Goal: Navigation & Orientation: Find specific page/section

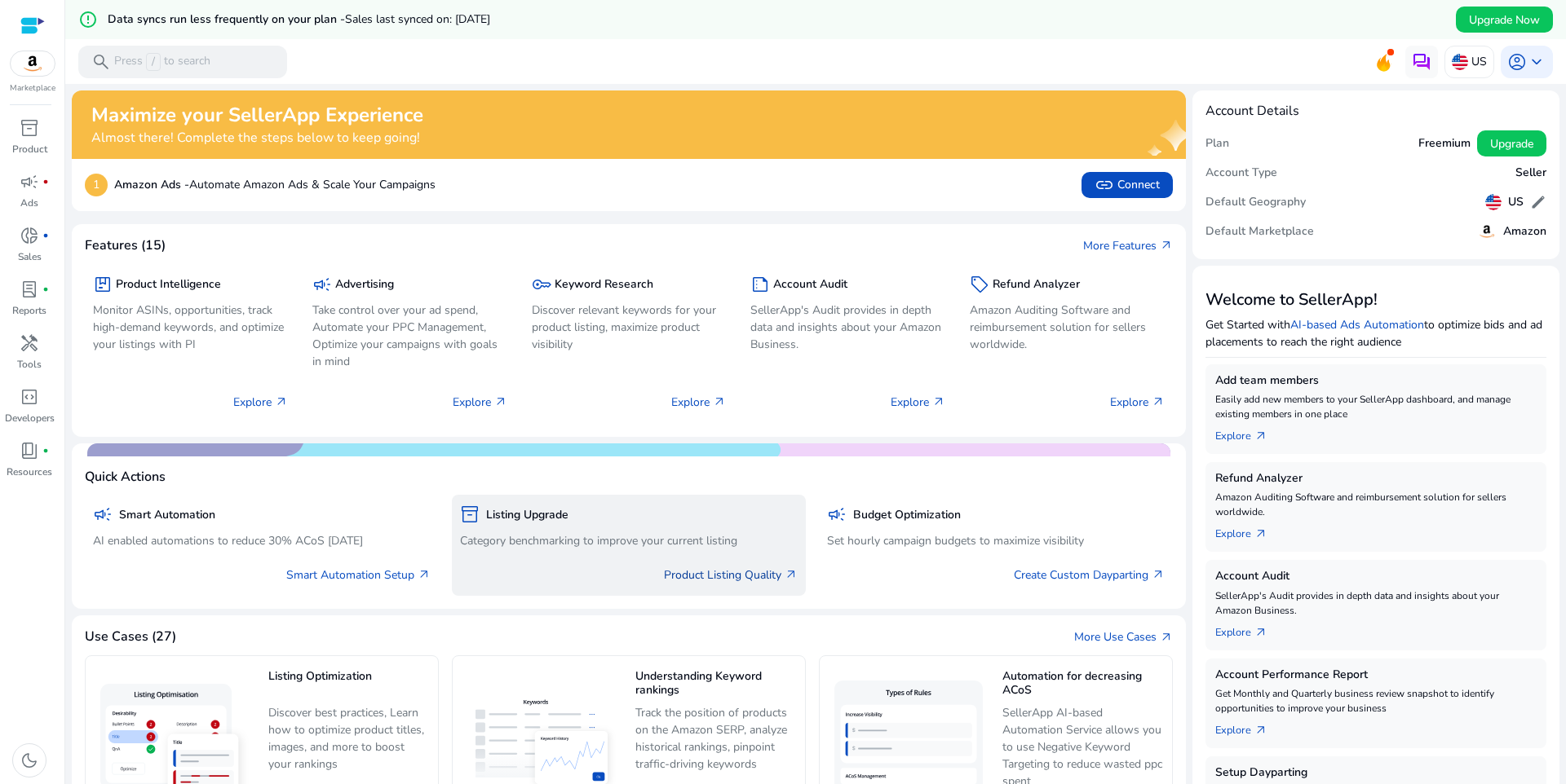
click at [688, 577] on link "Product Listing Quality arrow_outward" at bounding box center [731, 575] width 134 height 17
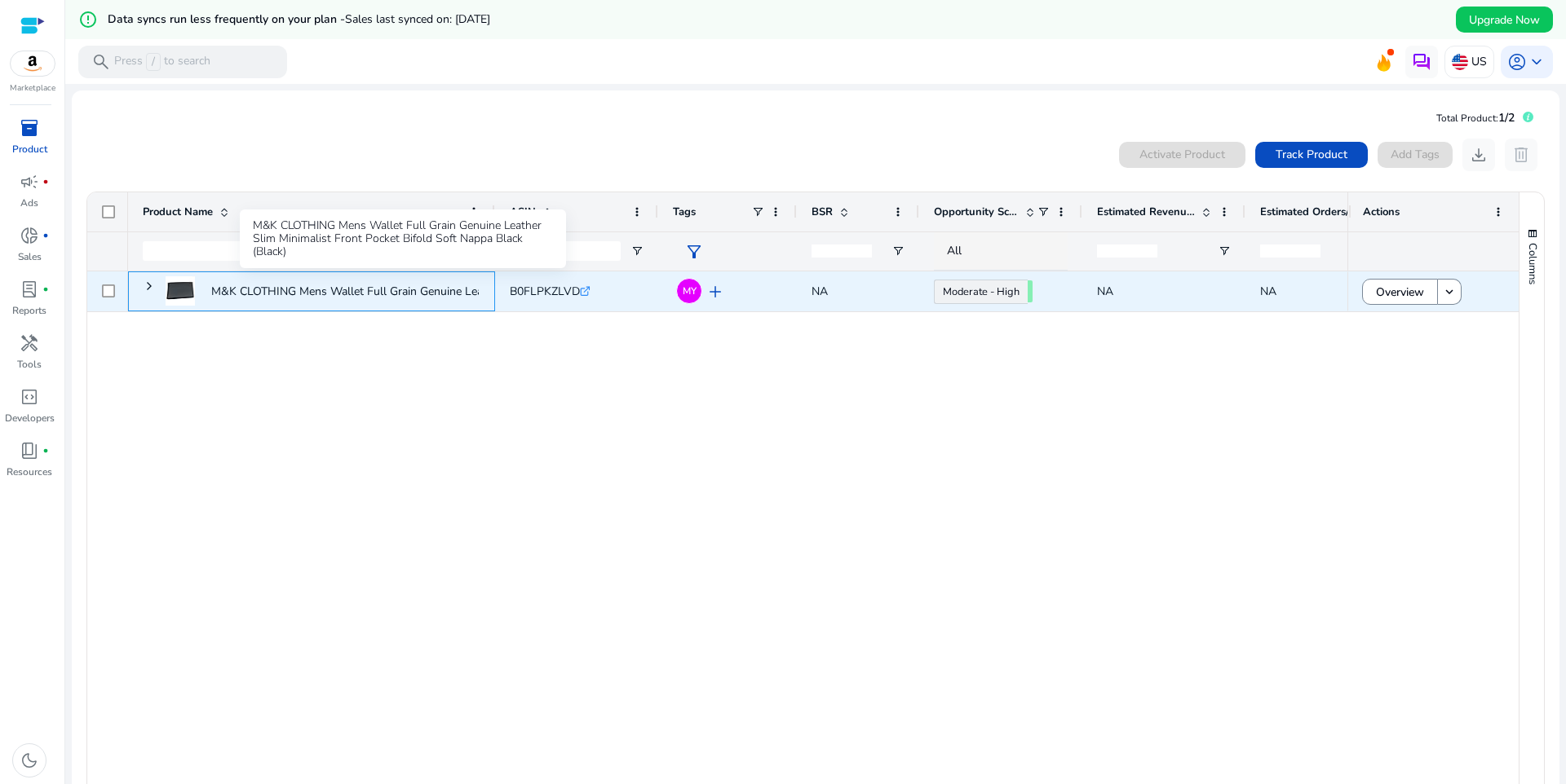
click at [330, 296] on p "M&K CLOTHING Mens Wallet Full Grain Genuine Leather Slim Minimalist..." at bounding box center [402, 291] width 381 height 34
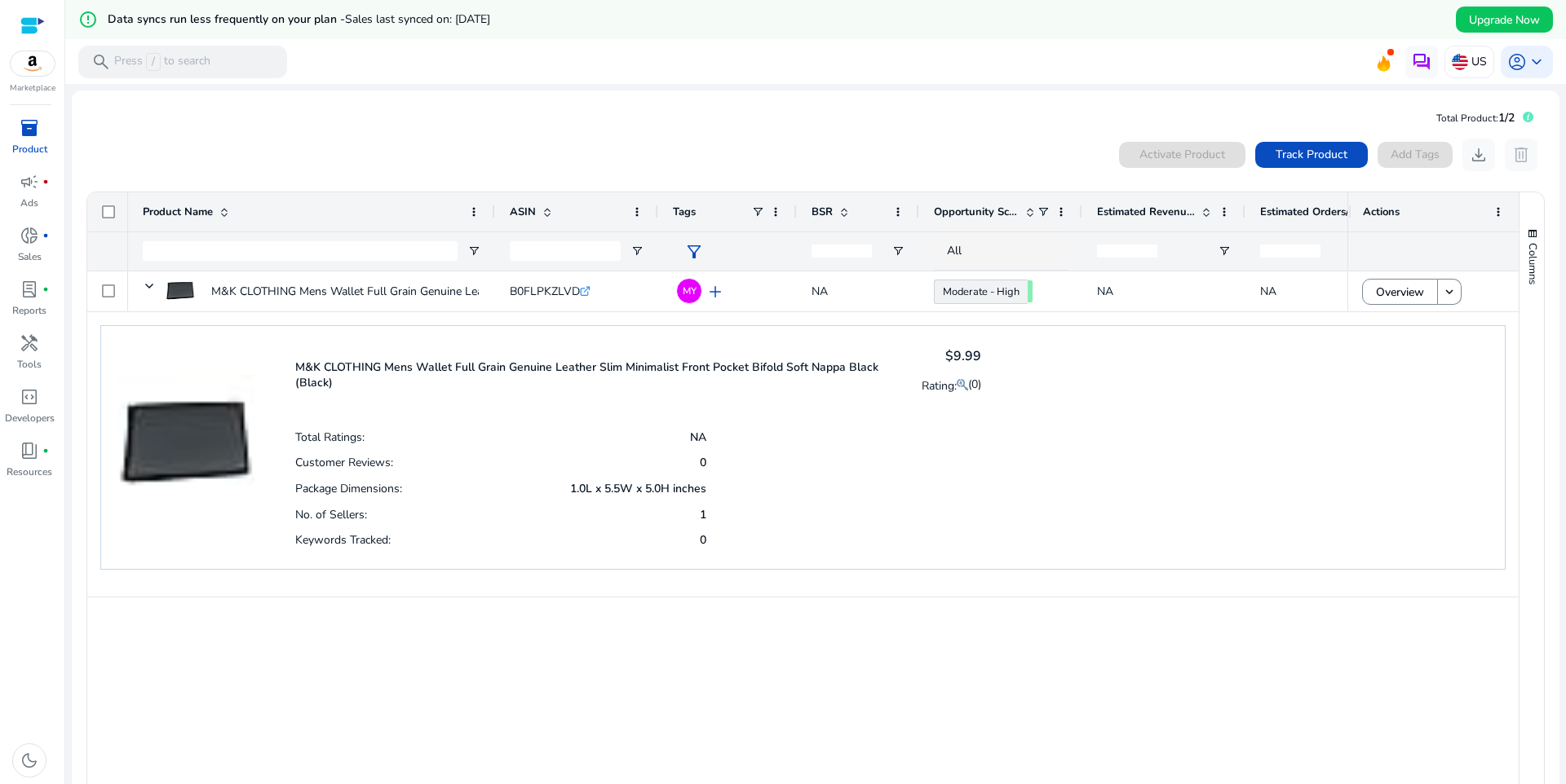
click at [1527, 159] on app-icon-holder "delete" at bounding box center [1522, 155] width 33 height 33
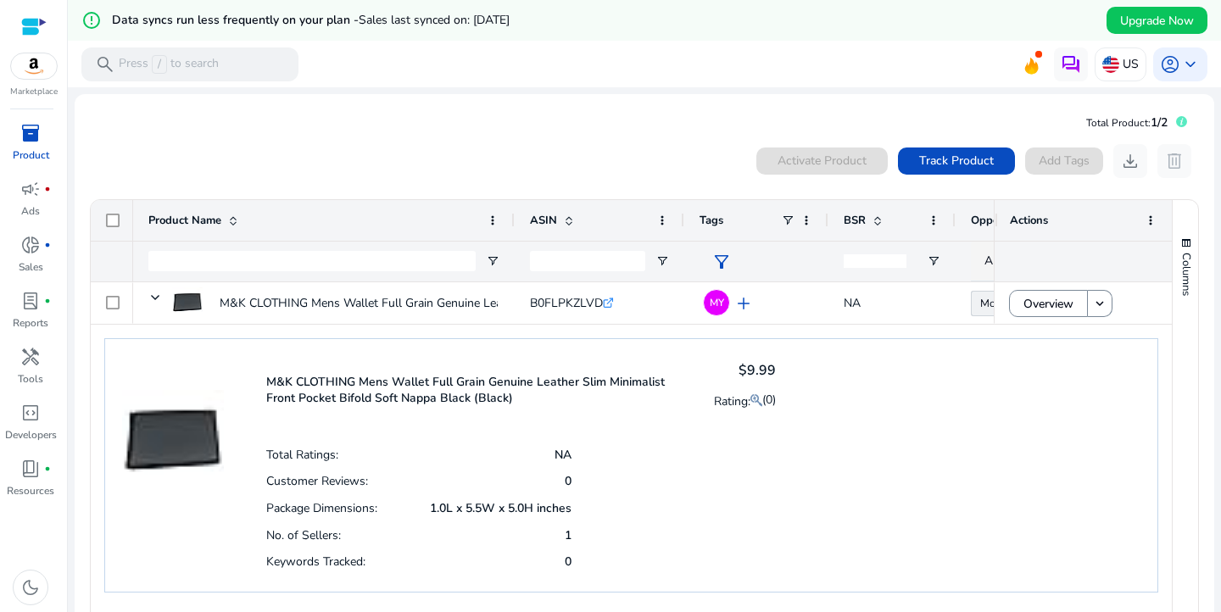
click at [501, 114] on mat-card "Total Product: 1/2 0 products selected Activate Product Track Product Add Tags …" at bounding box center [644, 493] width 1139 height 799
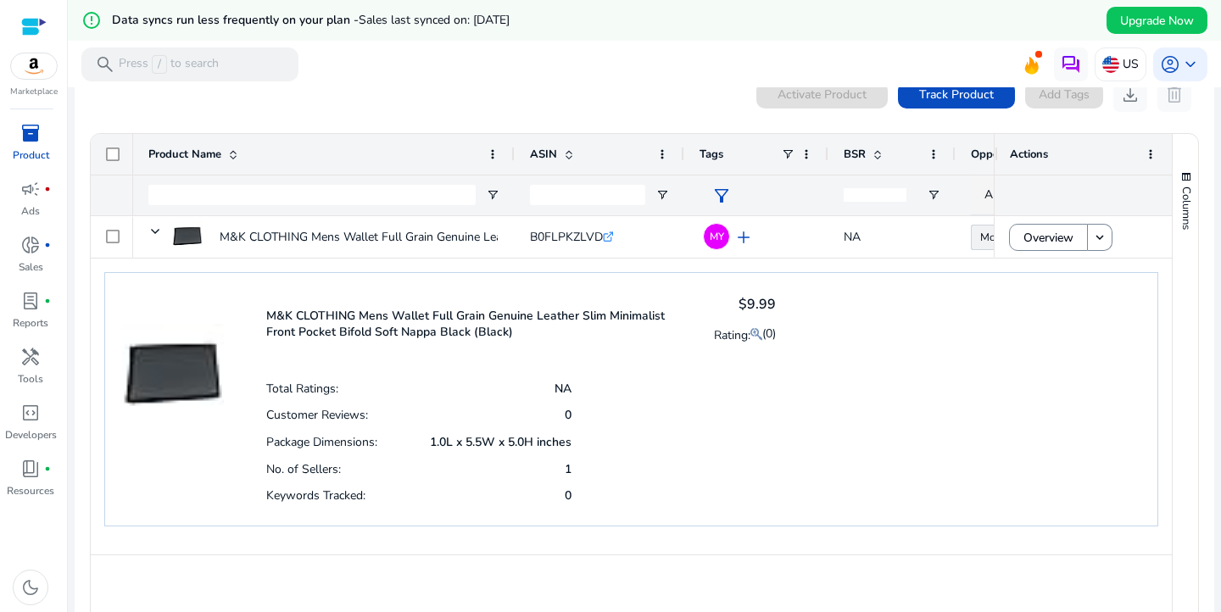
scroll to position [79, 0]
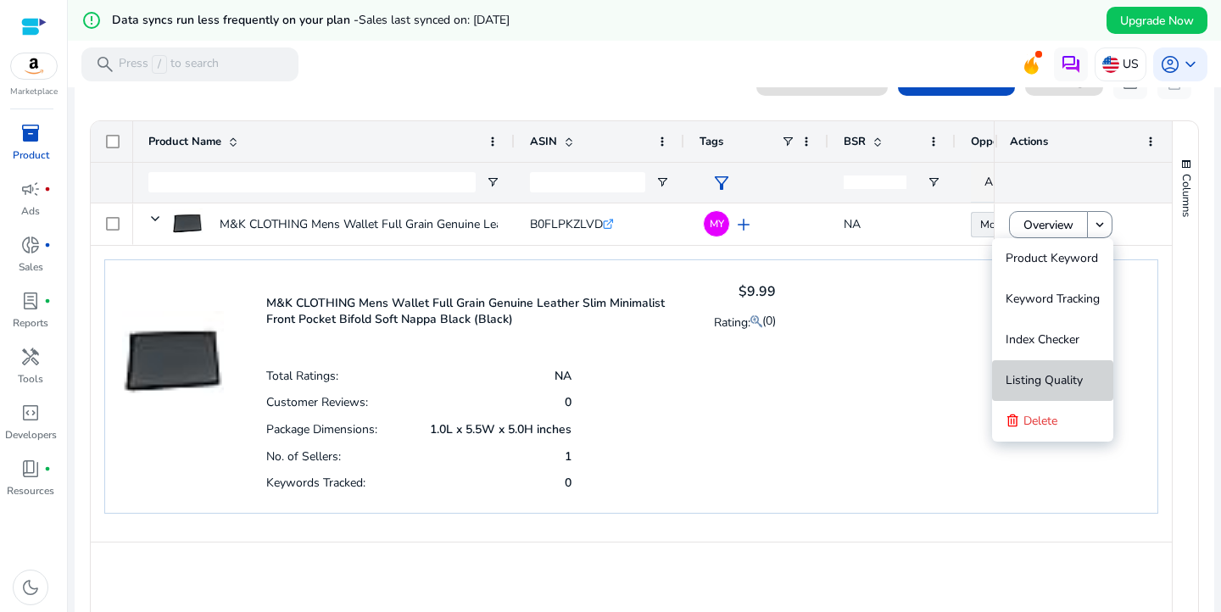
click at [1061, 379] on span "Listing Quality" at bounding box center [1043, 380] width 77 height 16
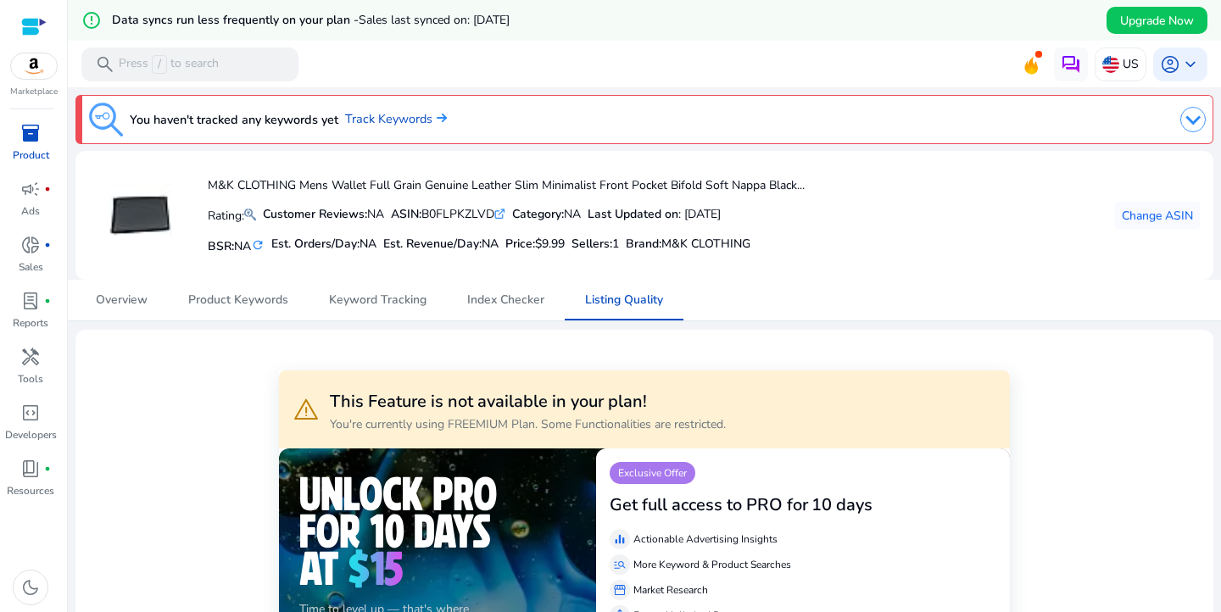
click at [33, 68] on img at bounding box center [34, 65] width 46 height 25
click at [38, 21] on div at bounding box center [33, 26] width 25 height 19
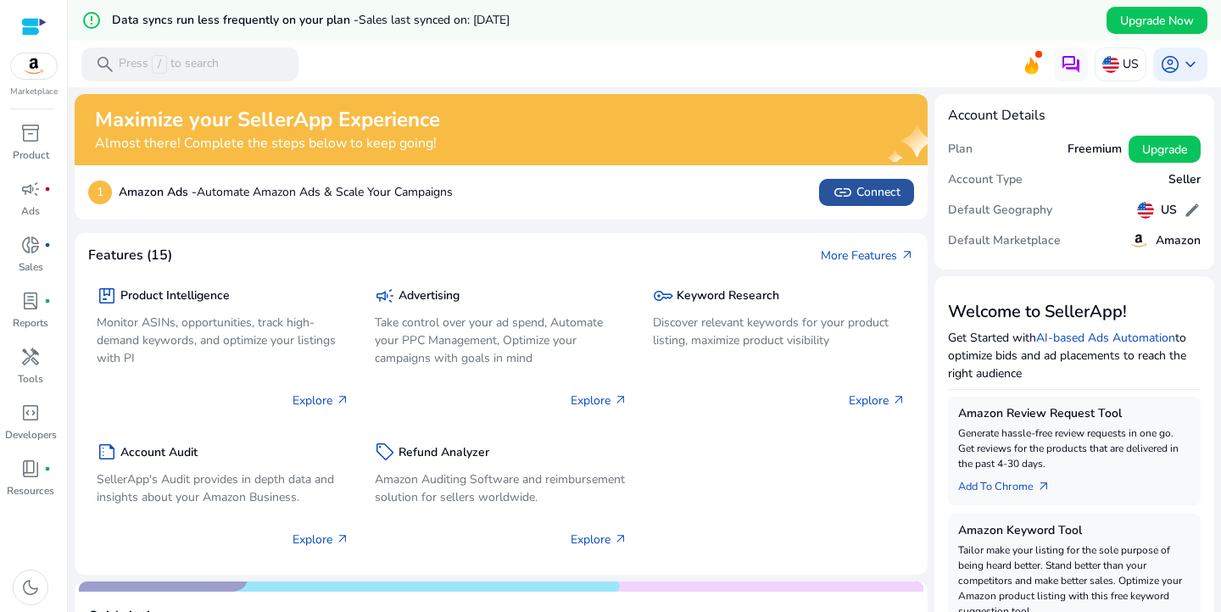
click at [842, 196] on span "link" at bounding box center [842, 192] width 20 height 20
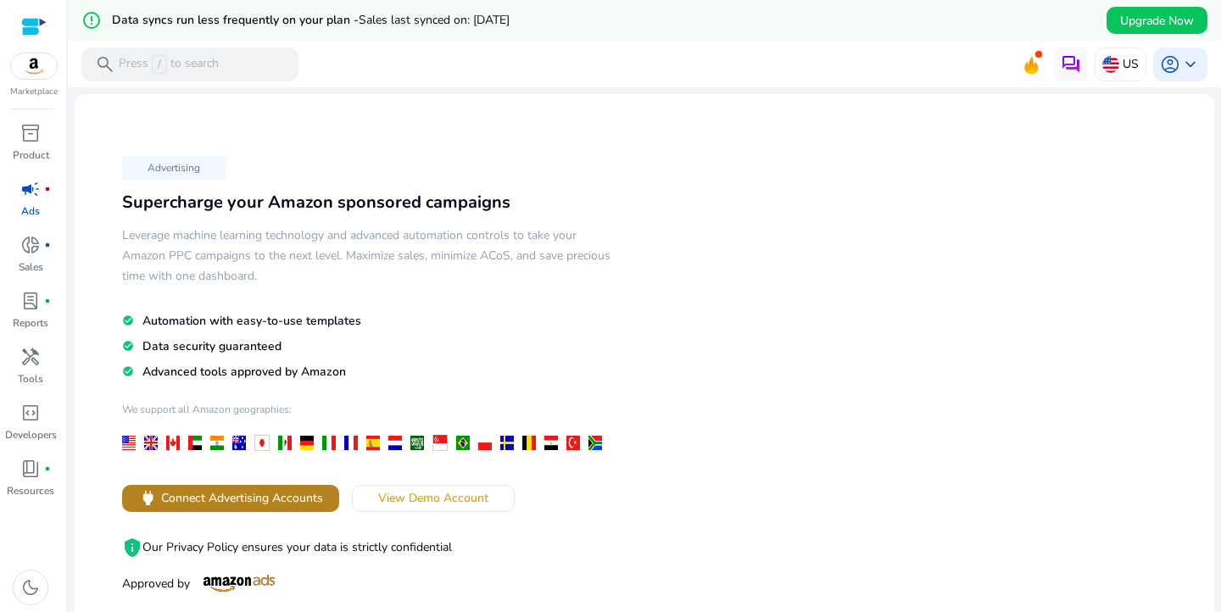
click at [264, 503] on span "Connect Advertising Accounts" at bounding box center [242, 498] width 162 height 18
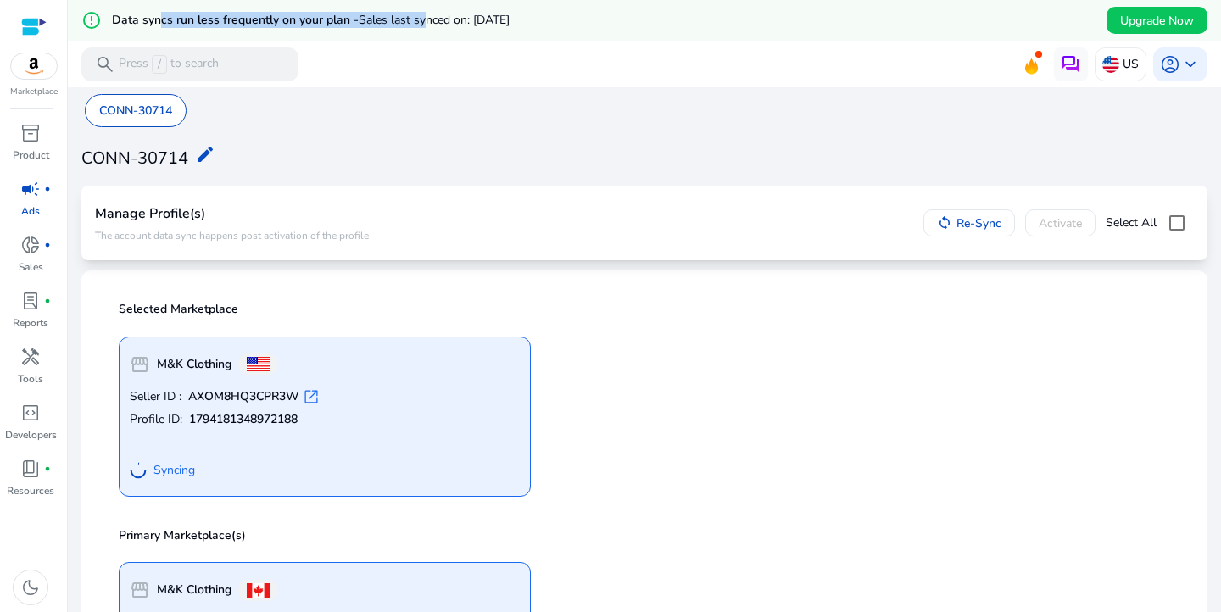
drag, startPoint x: 161, startPoint y: 17, endPoint x: 427, endPoint y: 22, distance: 266.2
click at [427, 22] on h5 "Data syncs run less frequently on your plan - Sales last synced on: [DATE]" at bounding box center [311, 21] width 398 height 14
click at [998, 121] on app-sa-custom-tab "CONN-30714" at bounding box center [644, 110] width 1119 height 33
click at [29, 27] on div at bounding box center [33, 26] width 25 height 19
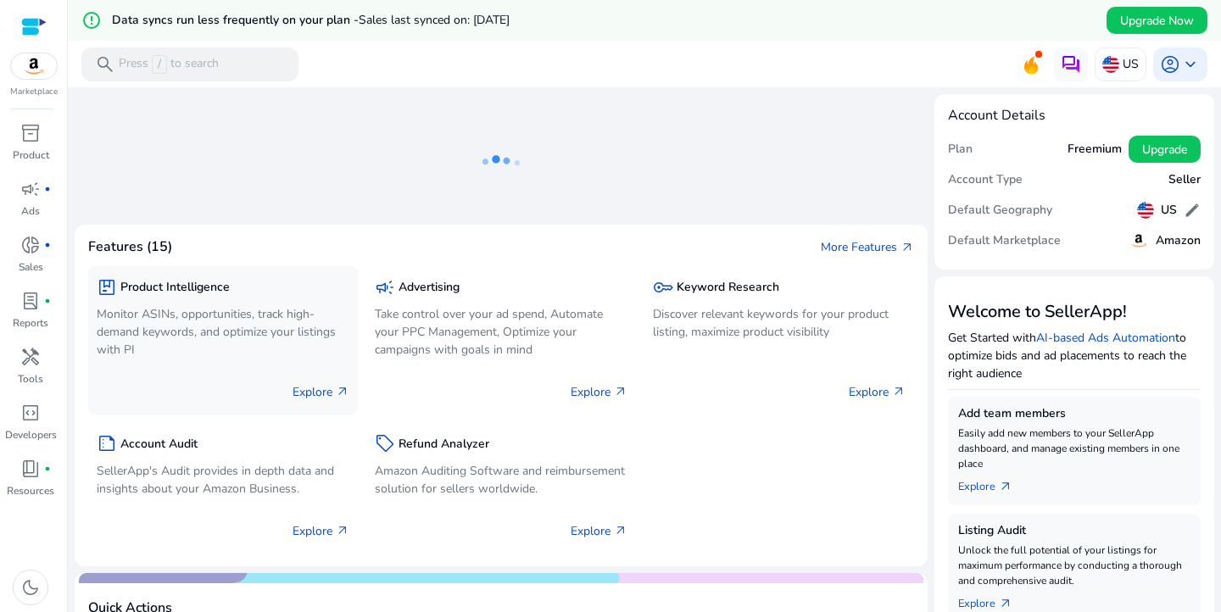
click at [312, 391] on p "Explore arrow_outward" at bounding box center [320, 392] width 57 height 18
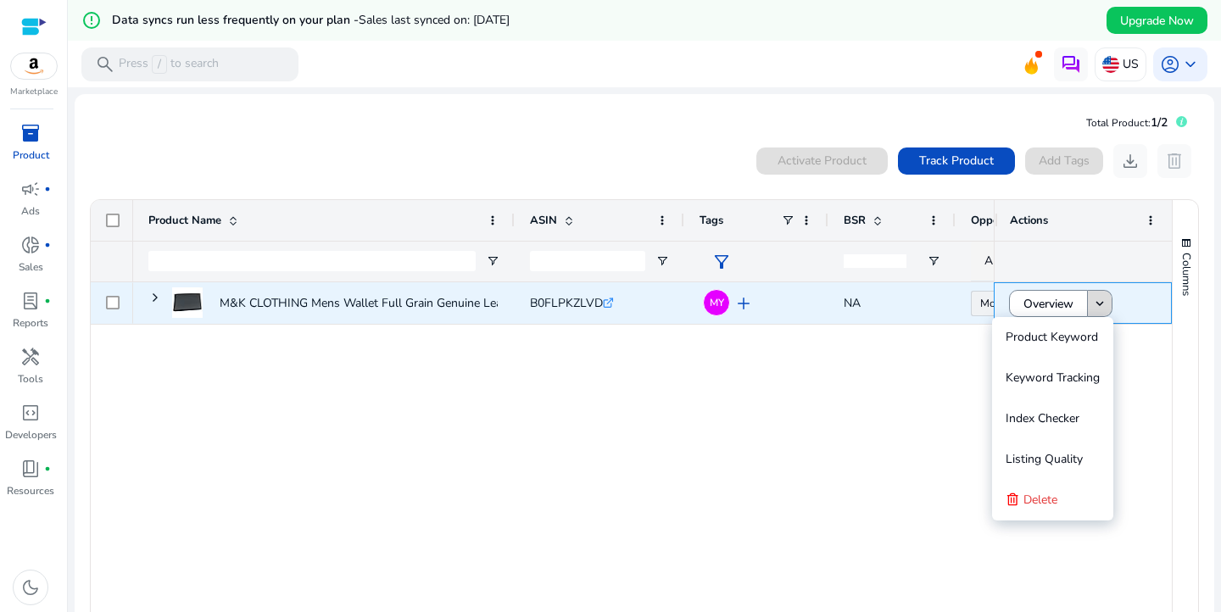
click at [1102, 307] on mat-icon "keyboard_arrow_down" at bounding box center [1099, 303] width 15 height 15
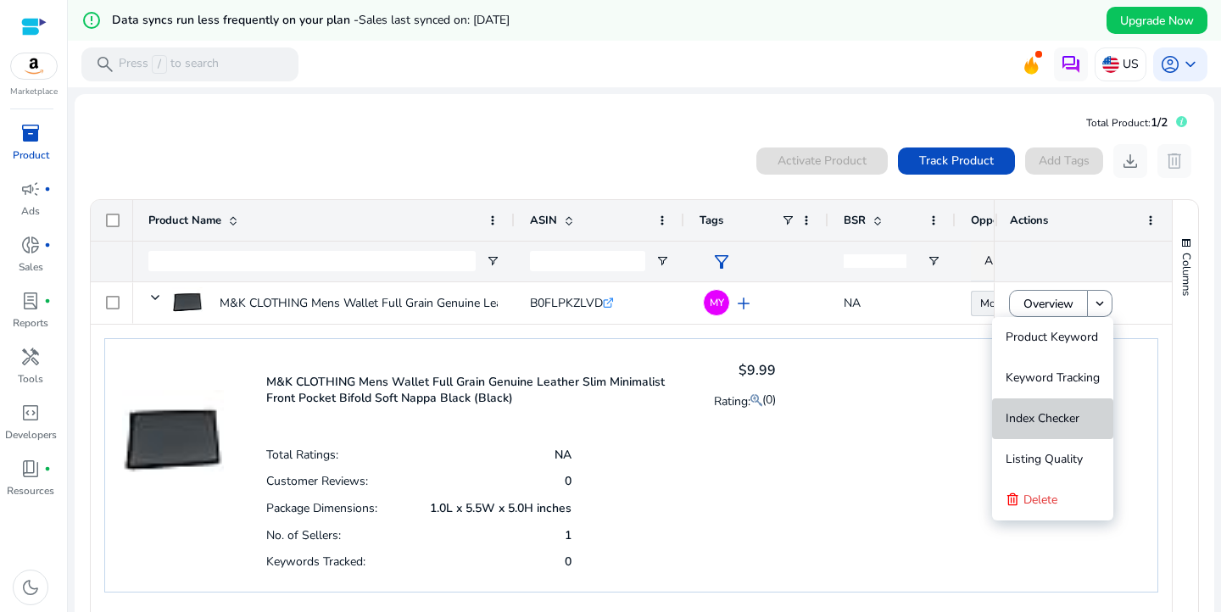
click at [1062, 424] on span "Index Checker" at bounding box center [1042, 418] width 74 height 16
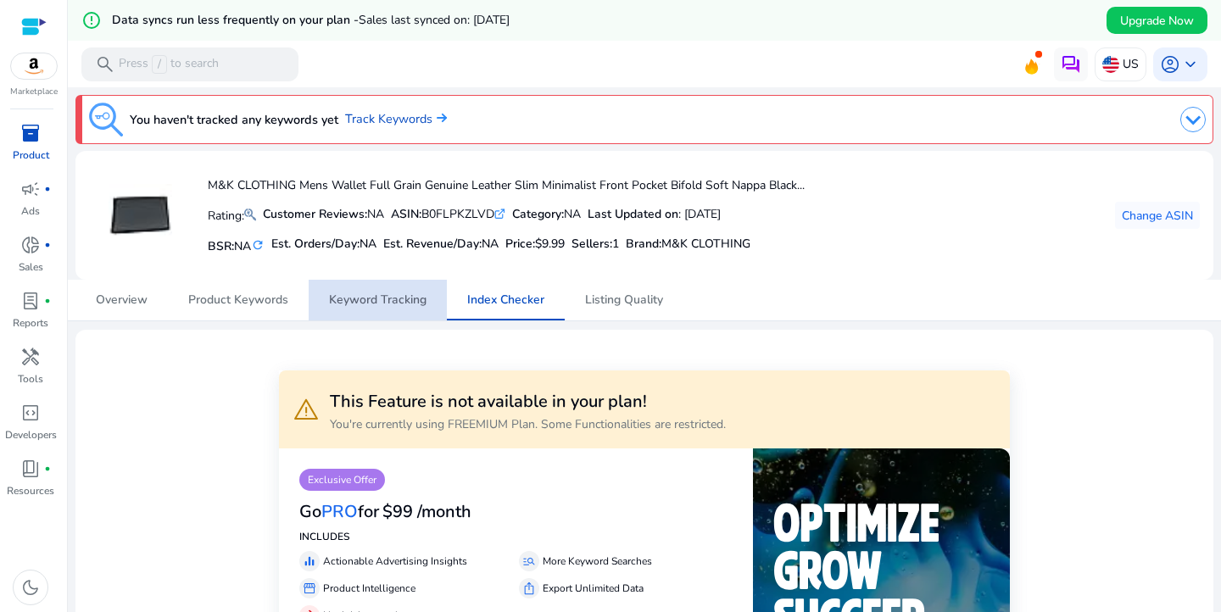
click at [409, 302] on span "Keyword Tracking" at bounding box center [377, 300] width 97 height 12
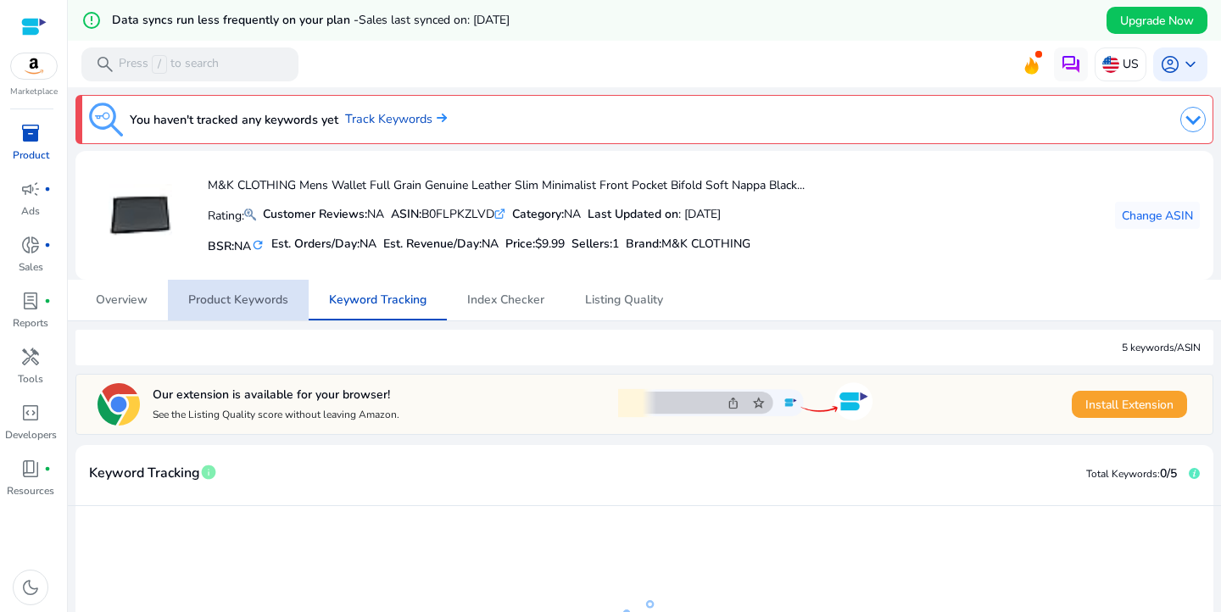
click at [253, 297] on span "Product Keywords" at bounding box center [238, 300] width 100 height 12
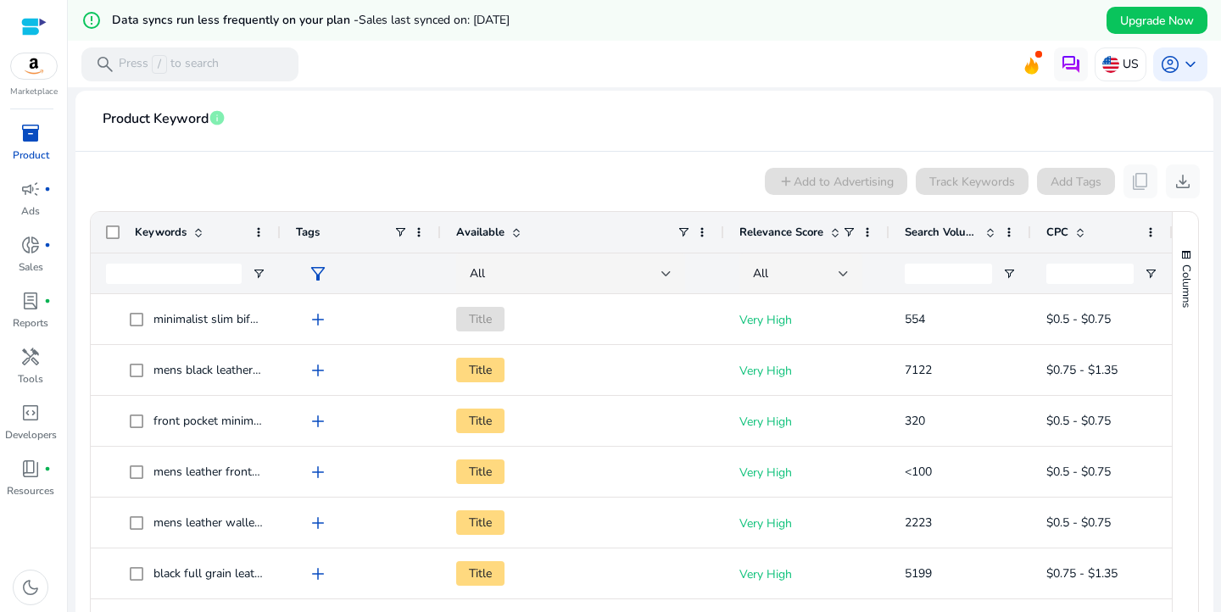
scroll to position [264, 0]
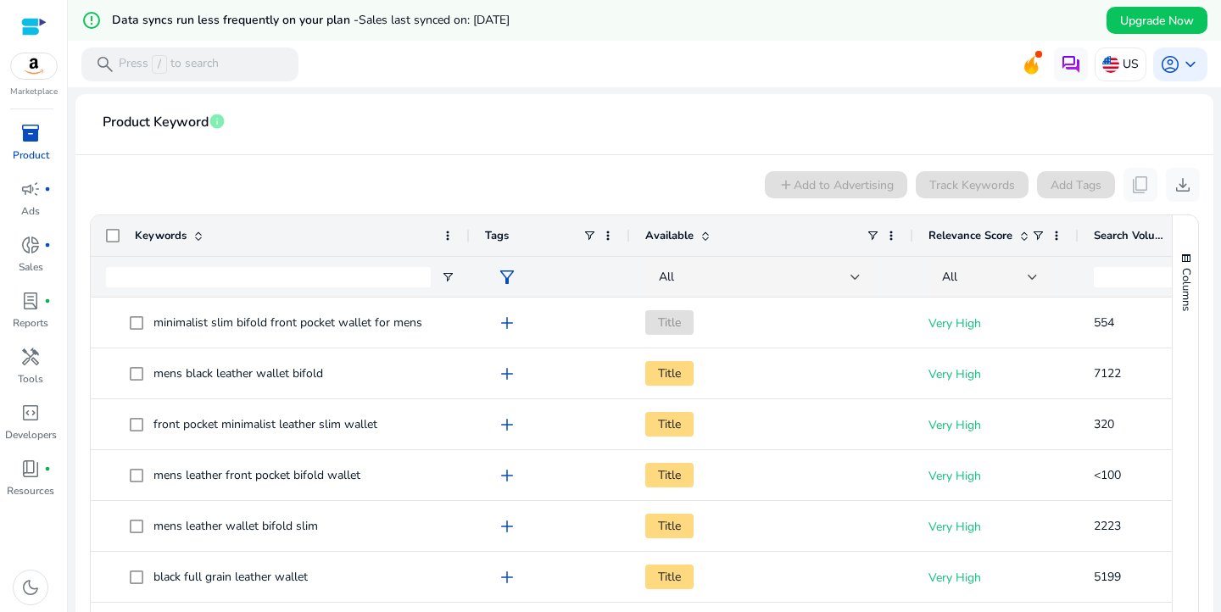
drag, startPoint x: 279, startPoint y: 231, endPoint x: 468, endPoint y: 220, distance: 189.3
click at [468, 220] on div at bounding box center [468, 235] width 7 height 41
click at [1137, 231] on span "Search Volume" at bounding box center [1130, 235] width 74 height 15
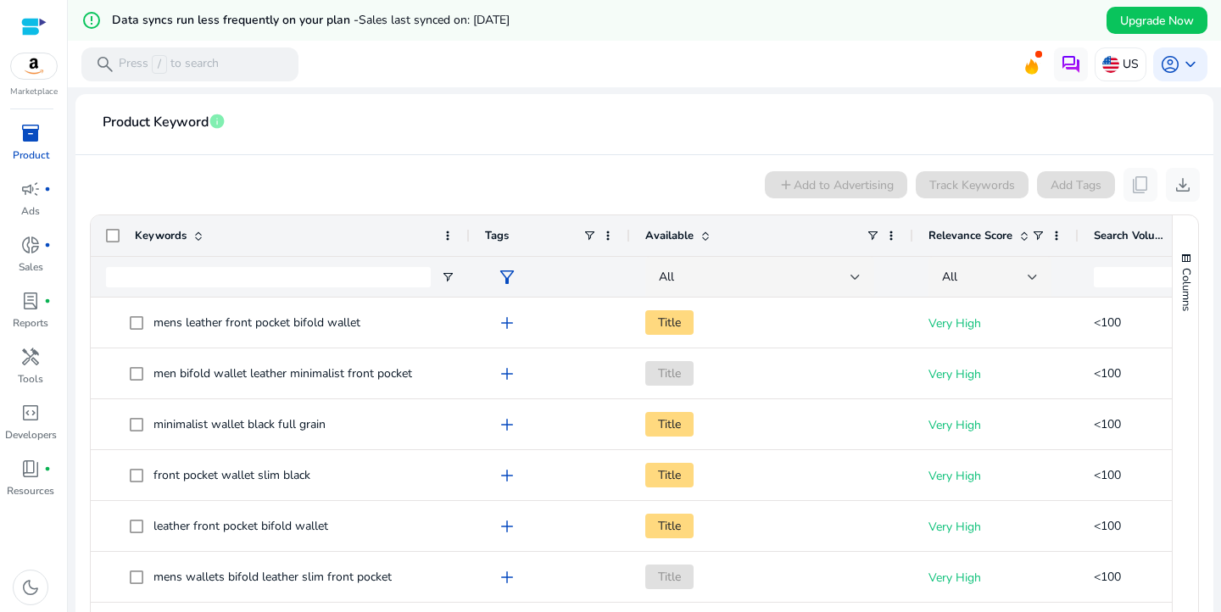
click at [1137, 231] on span "Search Volume" at bounding box center [1130, 235] width 74 height 15
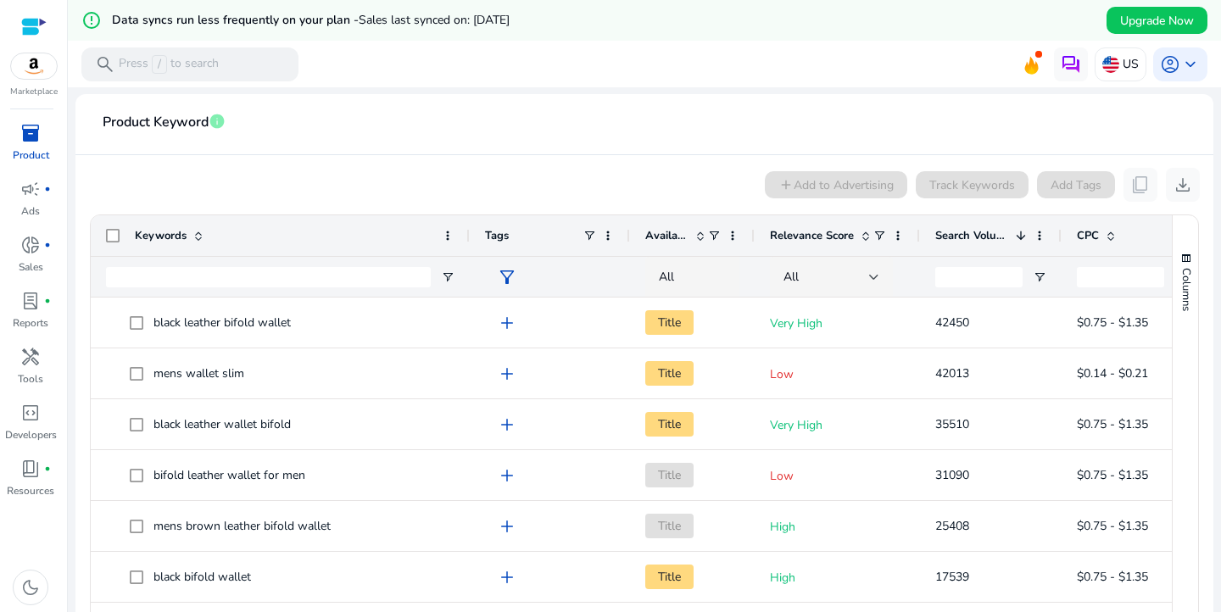
drag, startPoint x: 912, startPoint y: 232, endPoint x: 753, endPoint y: 246, distance: 159.1
click at [753, 247] on div at bounding box center [753, 235] width 7 height 41
click at [803, 228] on span "Relevance Score" at bounding box center [812, 235] width 84 height 15
click at [803, 229] on span "Relevance Score" at bounding box center [812, 235] width 84 height 15
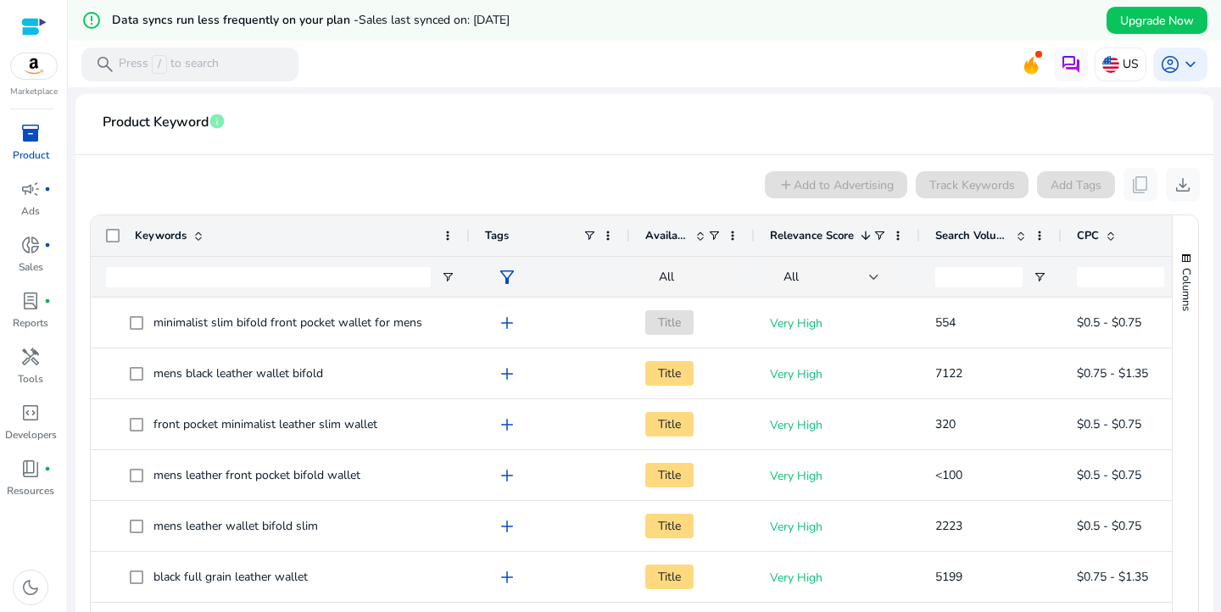
click at [42, 20] on div at bounding box center [33, 26] width 25 height 19
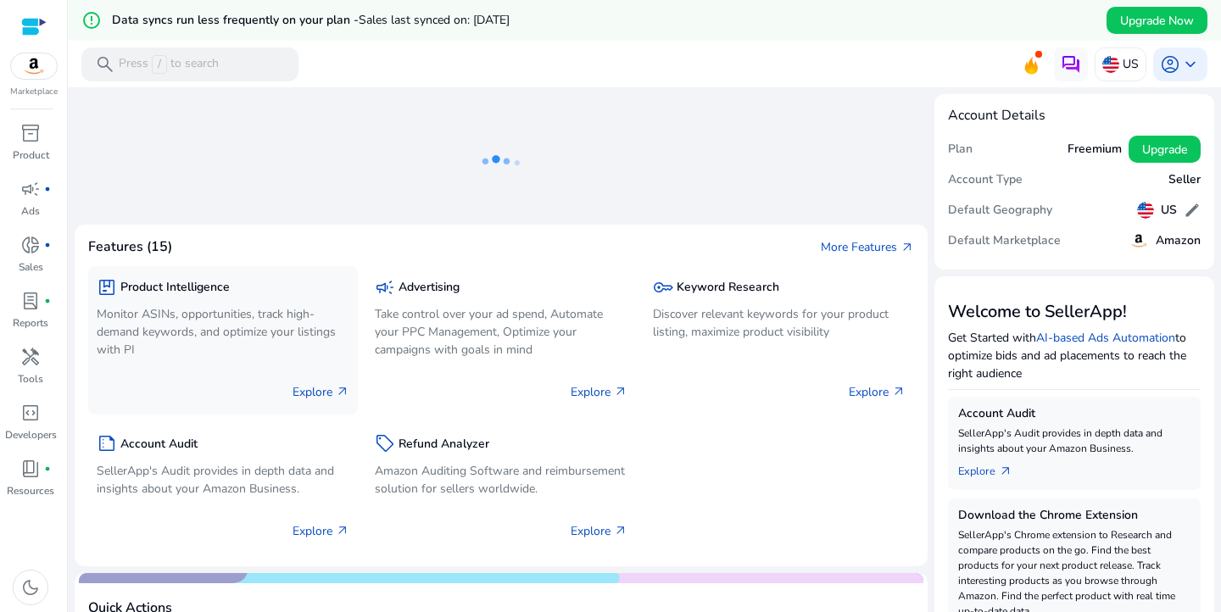
click at [313, 393] on p "Explore arrow_outward" at bounding box center [320, 392] width 57 height 18
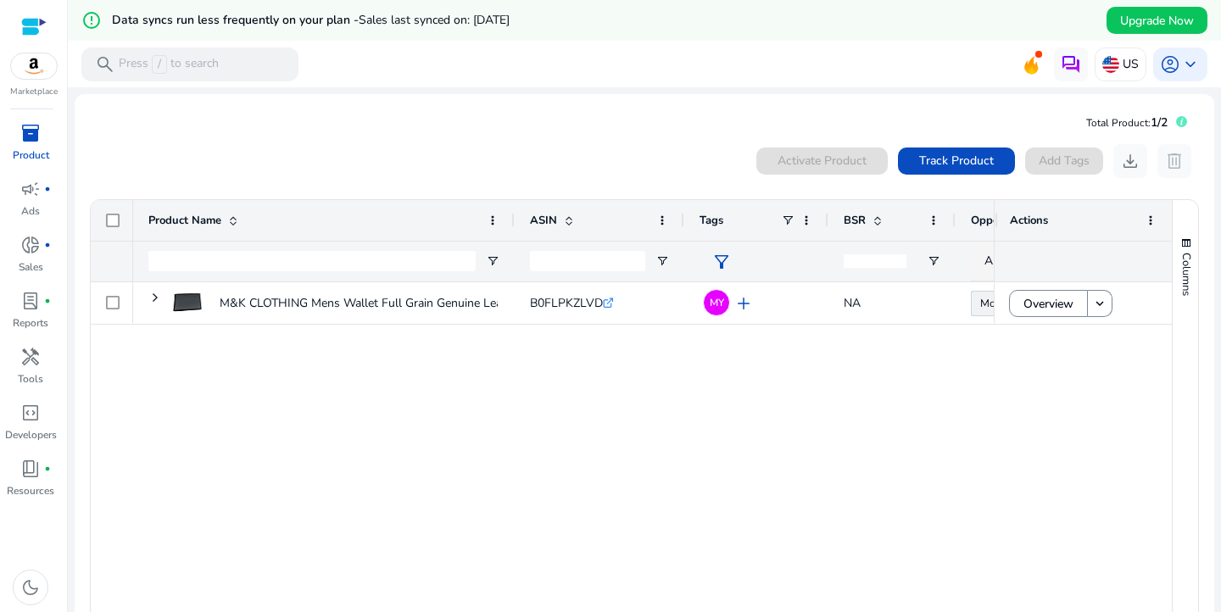
click at [32, 25] on div at bounding box center [33, 26] width 25 height 19
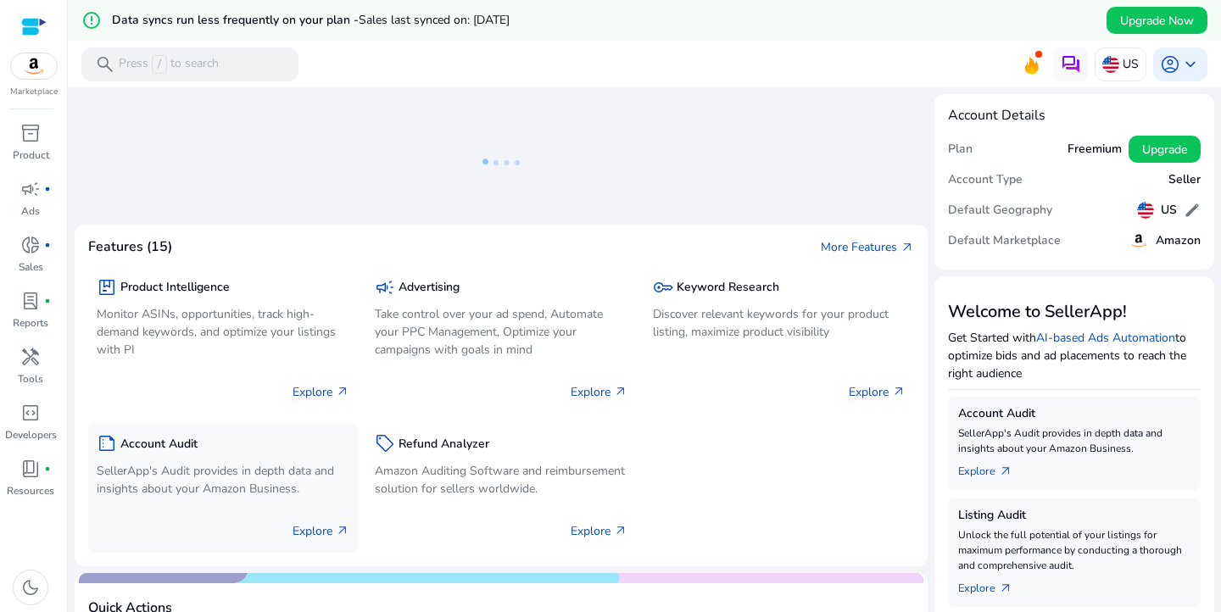
click at [310, 529] on p "Explore arrow_outward" at bounding box center [320, 531] width 57 height 18
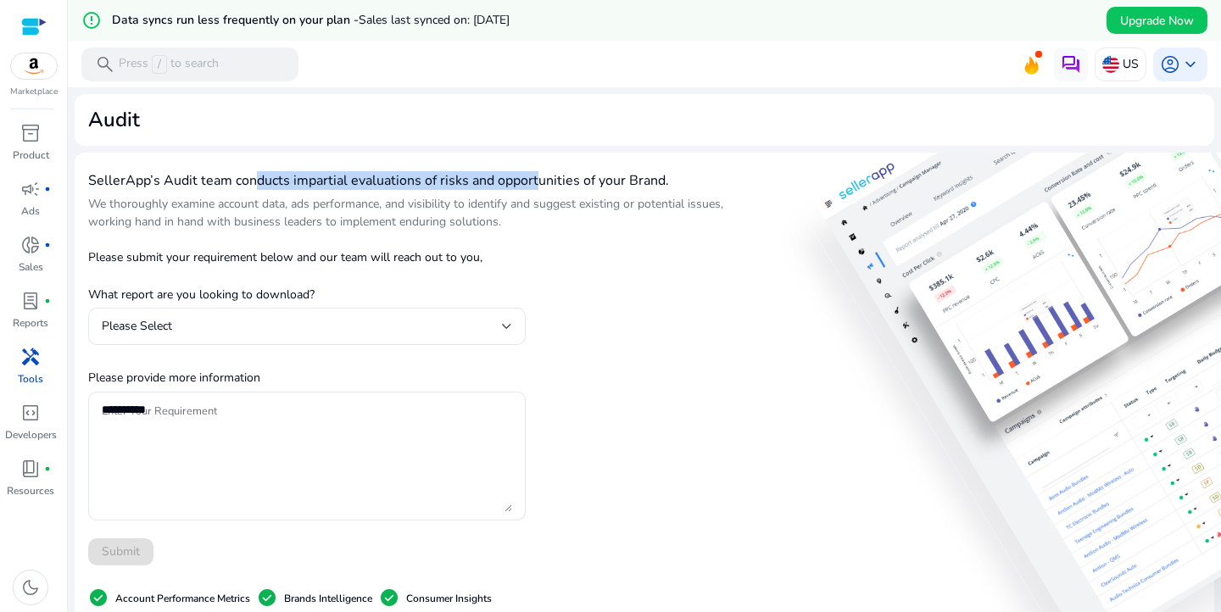
drag, startPoint x: 249, startPoint y: 172, endPoint x: 531, endPoint y: 172, distance: 281.4
click at [531, 173] on h4 "SellerApp’s Audit team conducts impartial evaluations of risks and opportunitie…" at bounding box center [416, 181] width 657 height 16
click at [261, 331] on div "Please Select" at bounding box center [302, 326] width 400 height 19
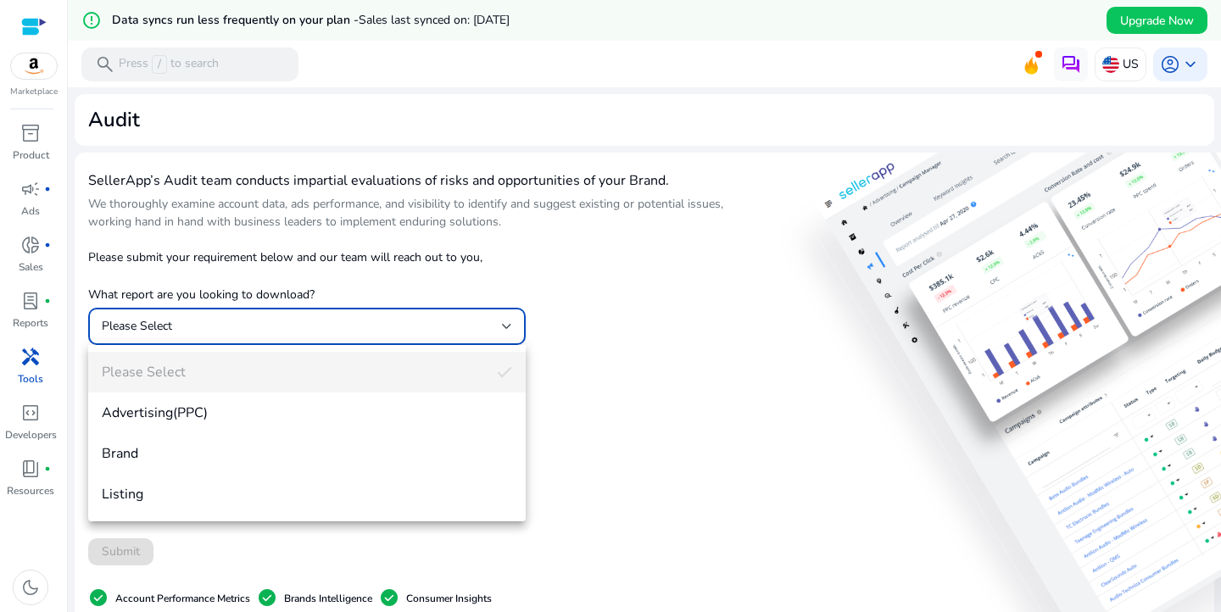
click at [602, 393] on div at bounding box center [610, 306] width 1221 height 612
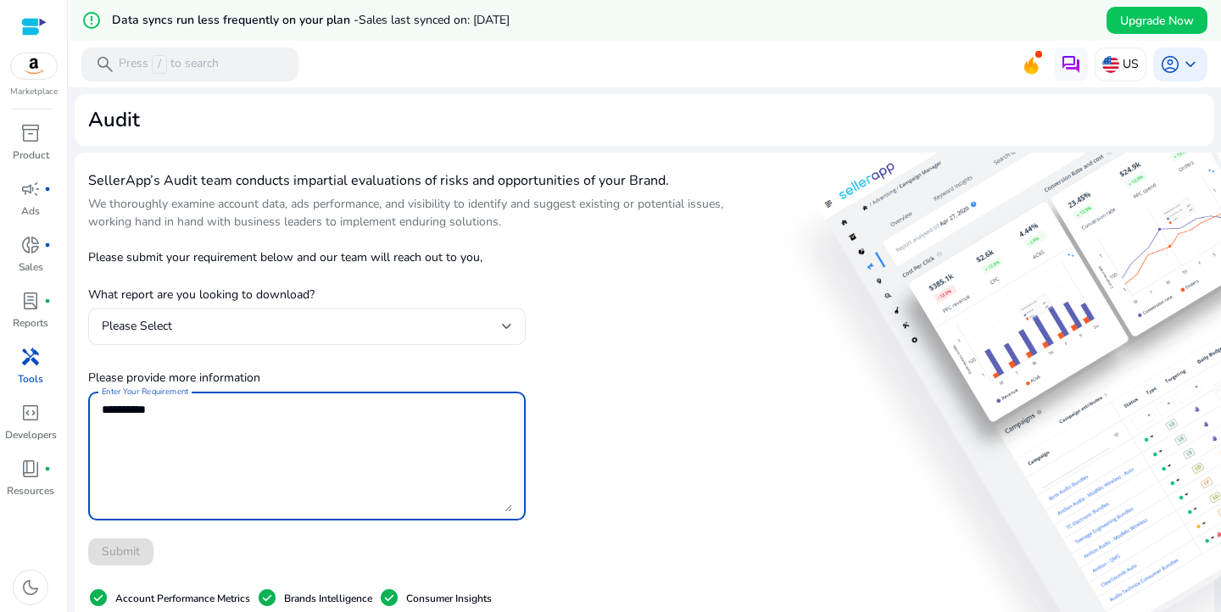
click at [189, 409] on textarea "Enter Your Requirement" at bounding box center [307, 456] width 410 height 112
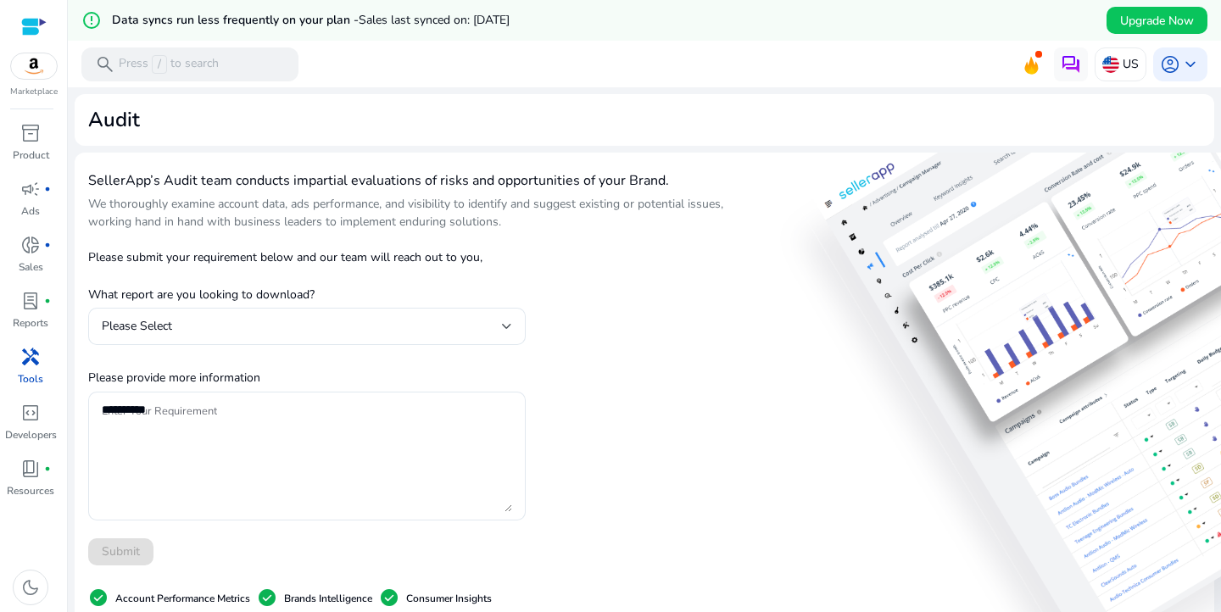
click at [594, 454] on div "SellerApp’s Audit team conducts impartial evaluations of risks and opportunitie…" at bounding box center [416, 534] width 657 height 737
click at [30, 28] on div at bounding box center [33, 26] width 25 height 19
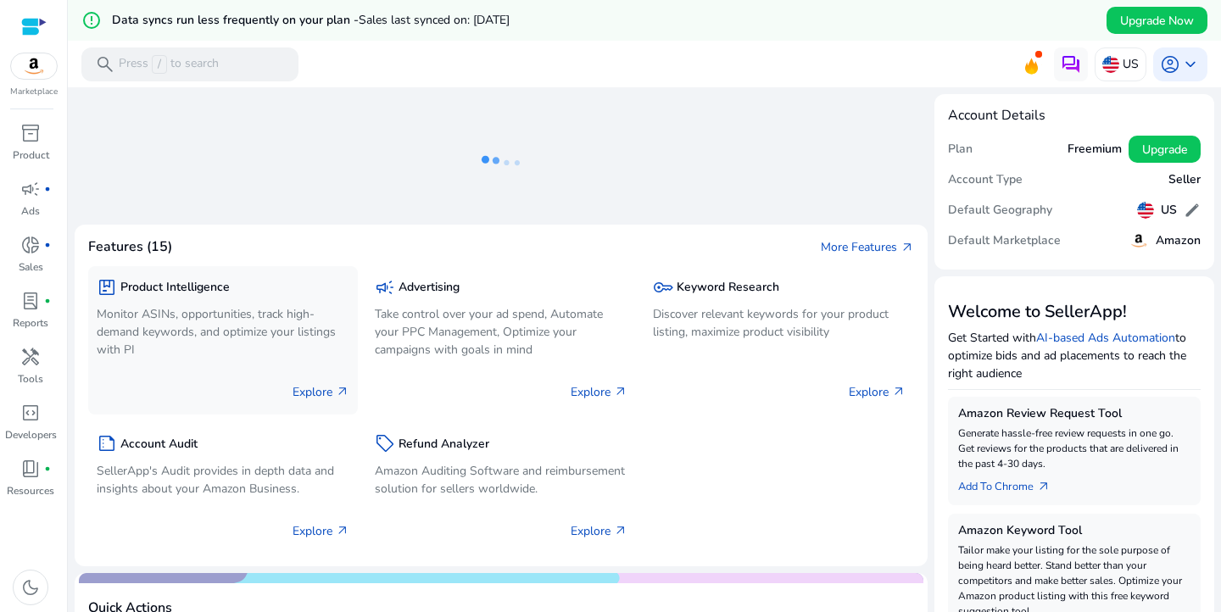
click at [197, 324] on p "Monitor ASINs, opportunities, track high-demand keywords, and optimize your lis…" at bounding box center [223, 331] width 253 height 53
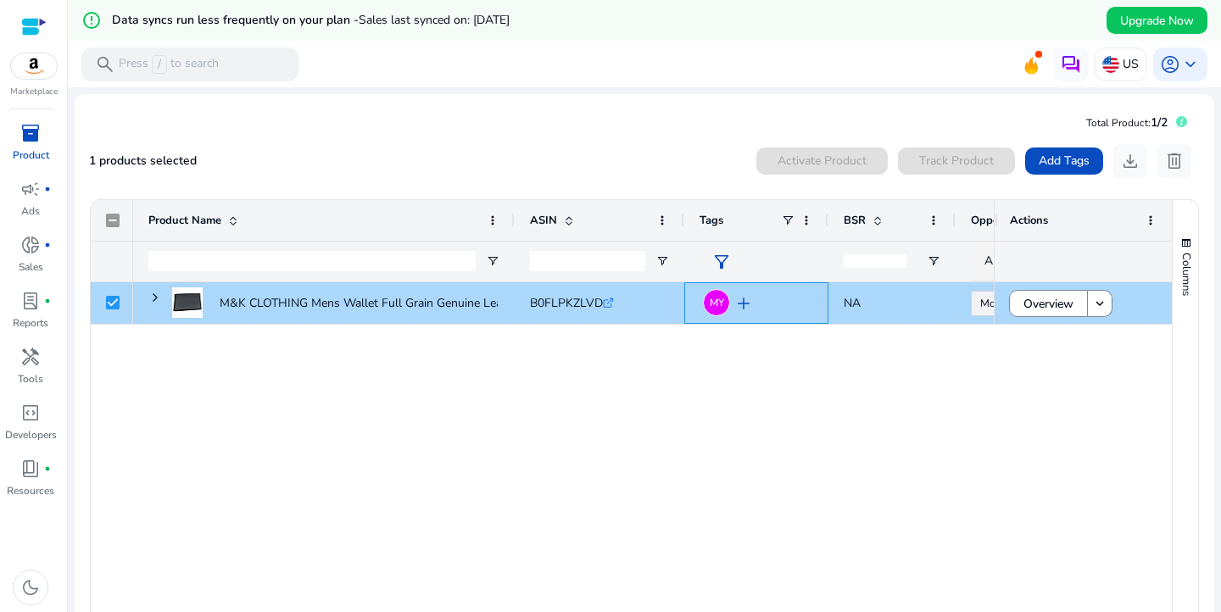
click at [739, 304] on span "add" at bounding box center [743, 303] width 20 height 20
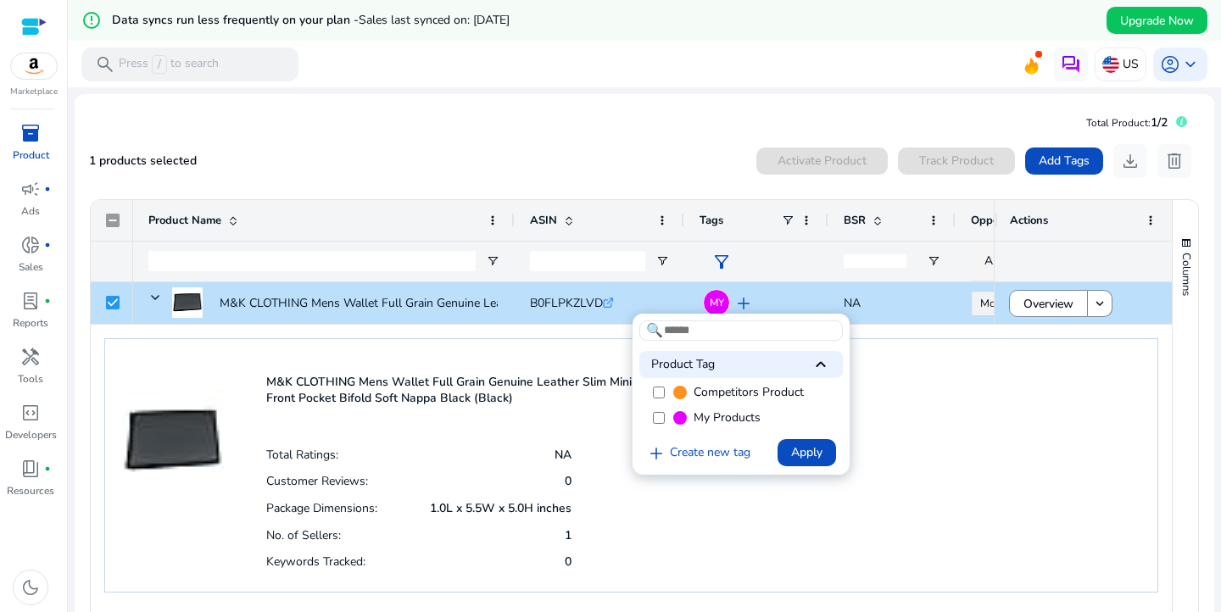
click at [977, 398] on div at bounding box center [610, 306] width 1221 height 612
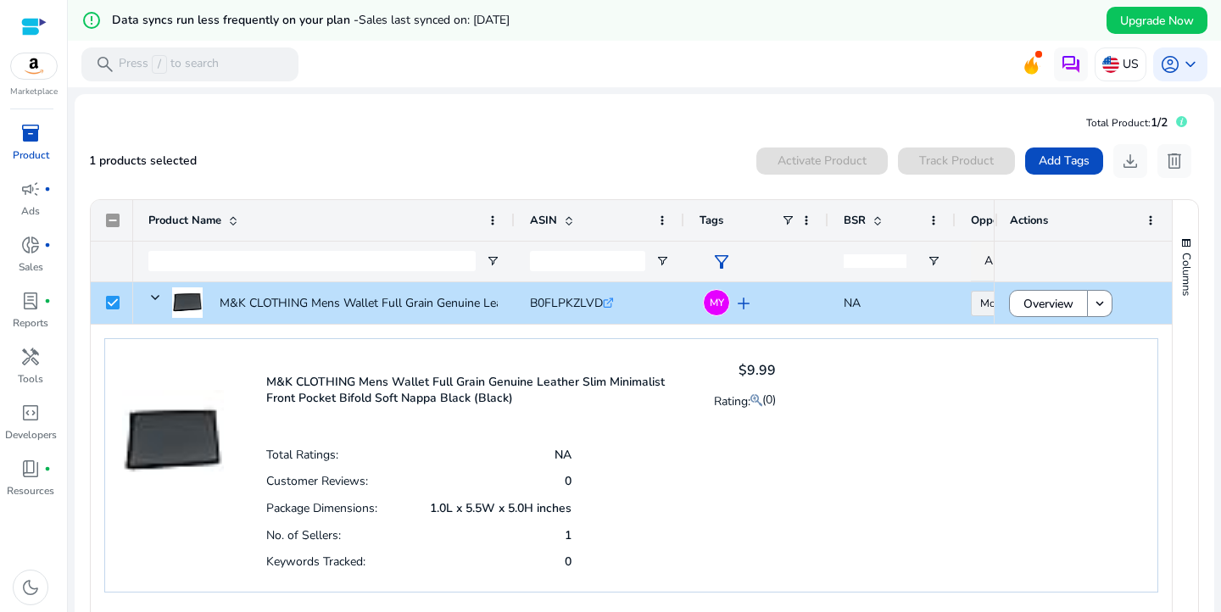
click at [978, 398] on div "M&K CLOTHING Mens Wallet Full Grain Genuine Leather Slim Minimalist Front Pocke…" at bounding box center [631, 465] width 1054 height 254
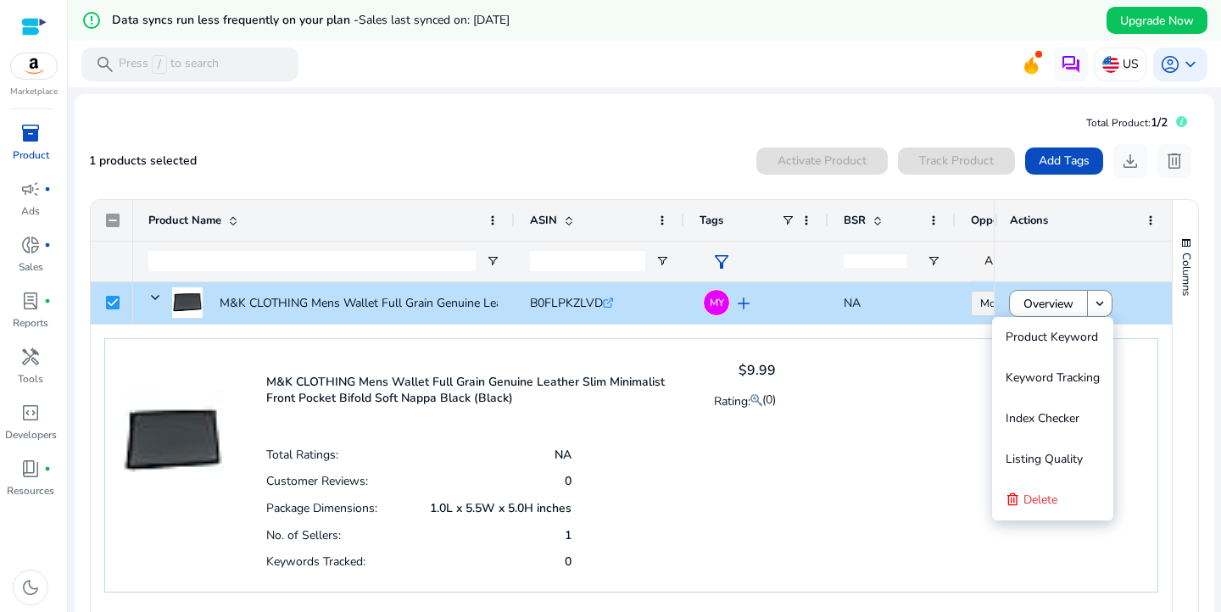
click at [31, 20] on div at bounding box center [33, 26] width 25 height 19
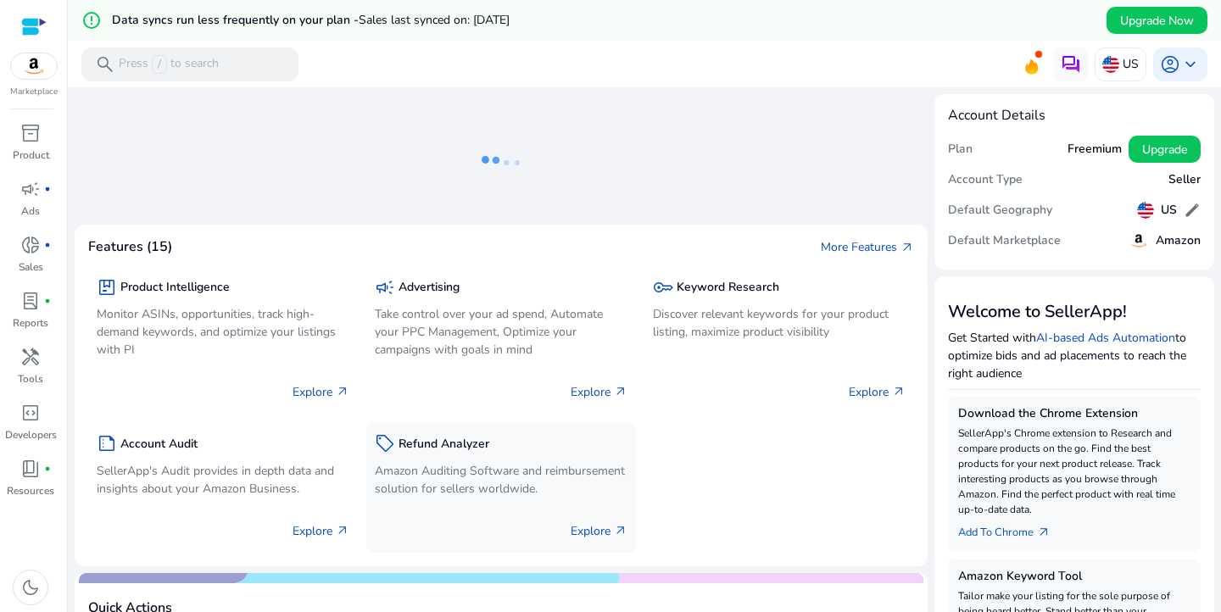
click at [462, 475] on p "Amazon Auditing Software and reimbursement solution for sellers worldwide." at bounding box center [501, 480] width 253 height 36
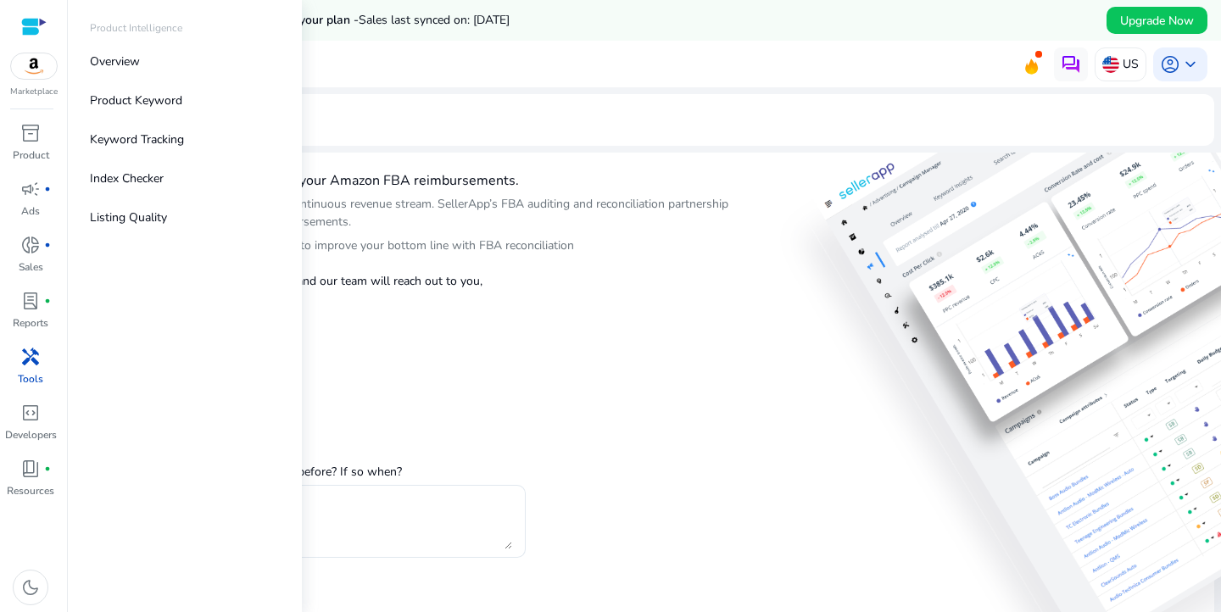
click at [30, 19] on div at bounding box center [33, 26] width 25 height 19
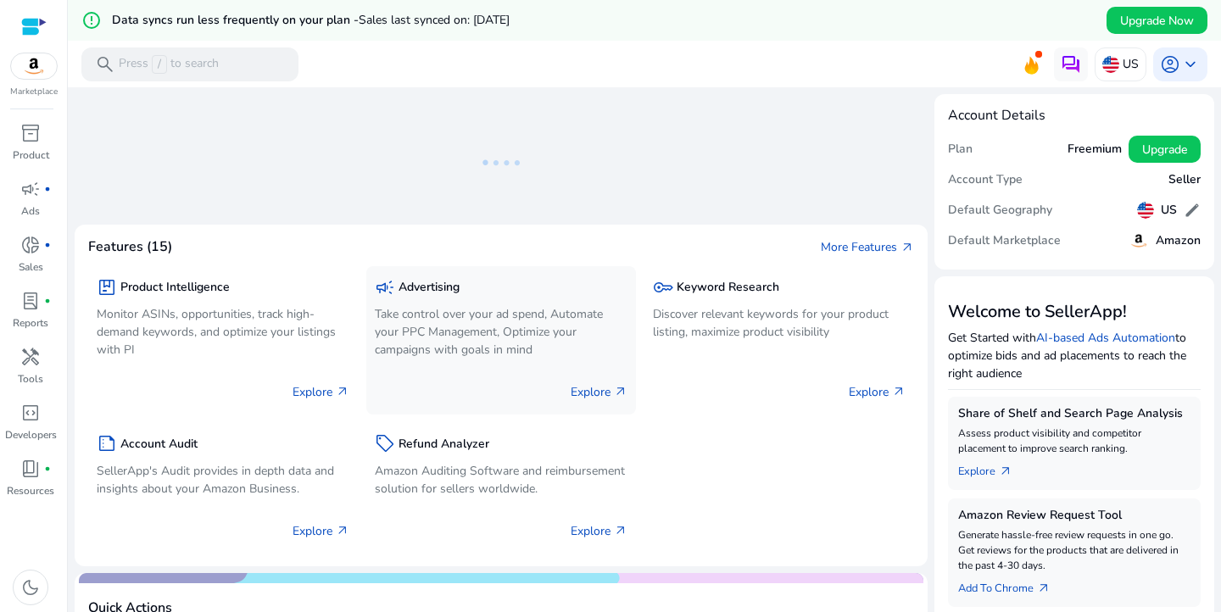
click at [505, 309] on p "Take control over your ad spend, Automate your PPC Management, Optimize your ca…" at bounding box center [501, 331] width 253 height 53
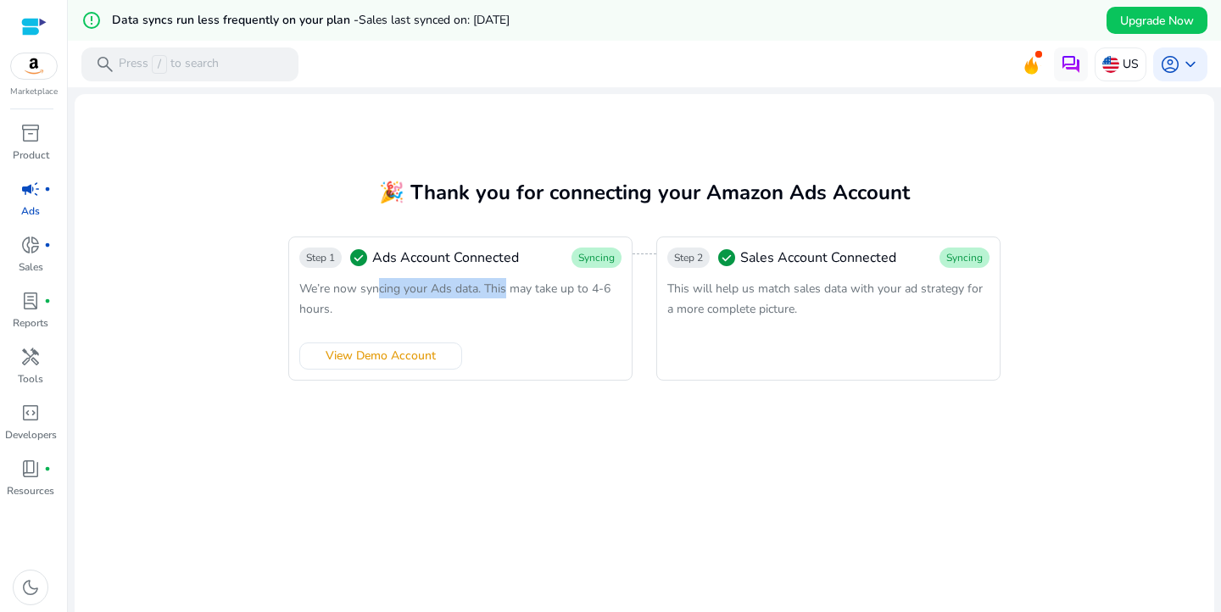
drag, startPoint x: 375, startPoint y: 285, endPoint x: 501, endPoint y: 279, distance: 125.6
click at [501, 279] on div "We’re now syncing your Ads data. This may take up to 4-6 hours." at bounding box center [460, 298] width 322 height 41
click at [35, 296] on span "lab_profile" at bounding box center [30, 301] width 20 height 20
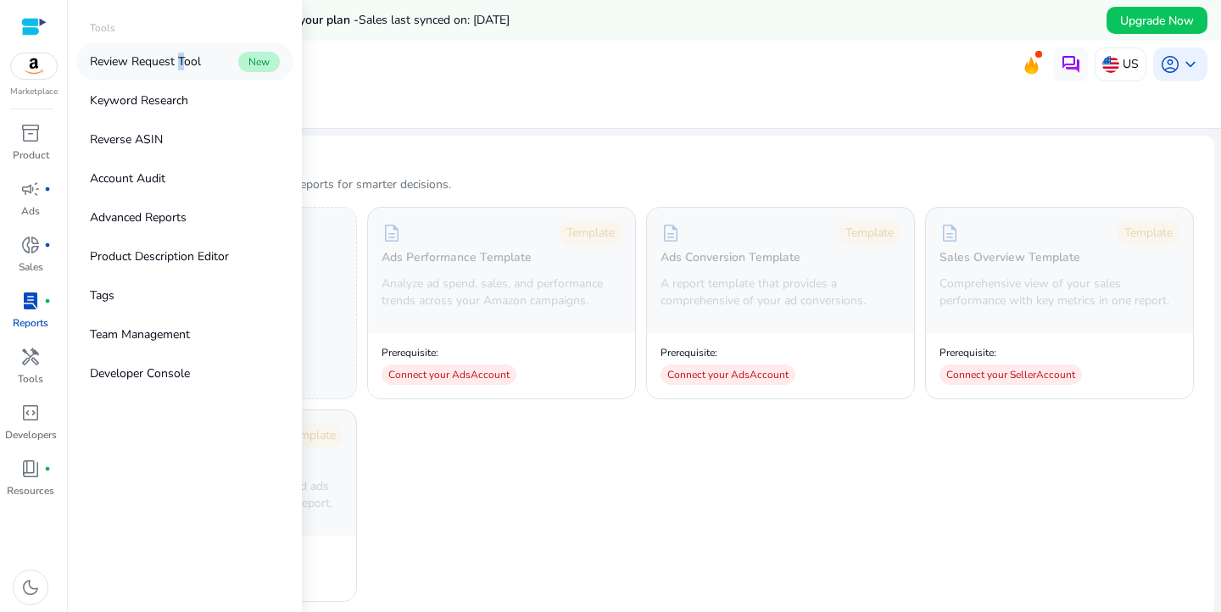
click at [177, 58] on p "Review Request Tool" at bounding box center [145, 62] width 111 height 18
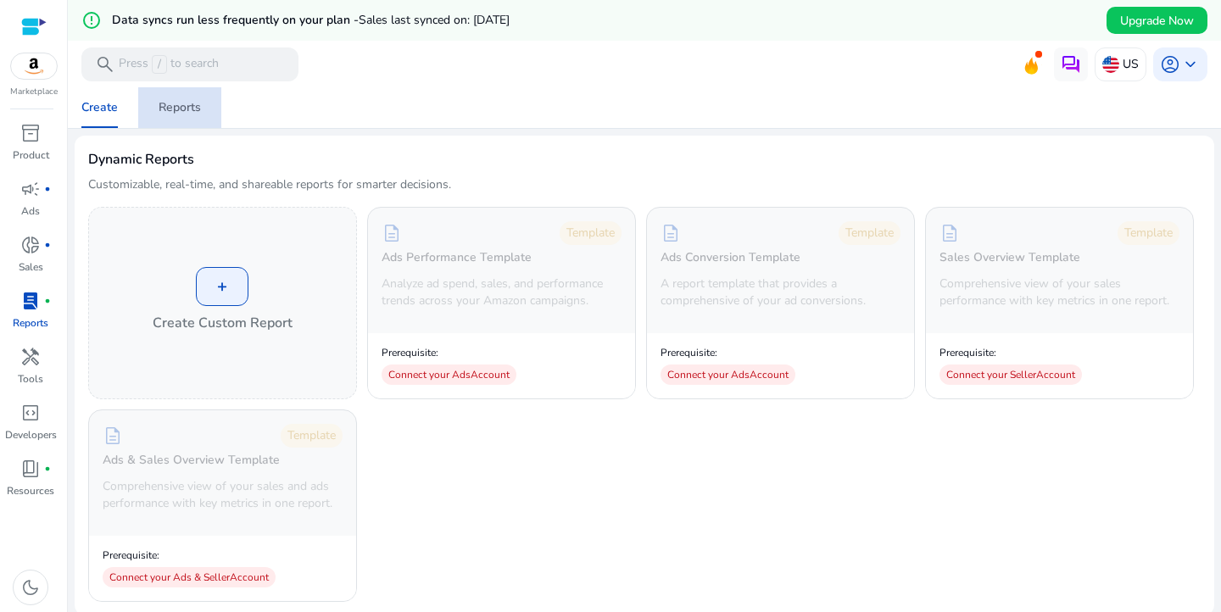
click at [190, 108] on div "Reports" at bounding box center [179, 108] width 42 height 12
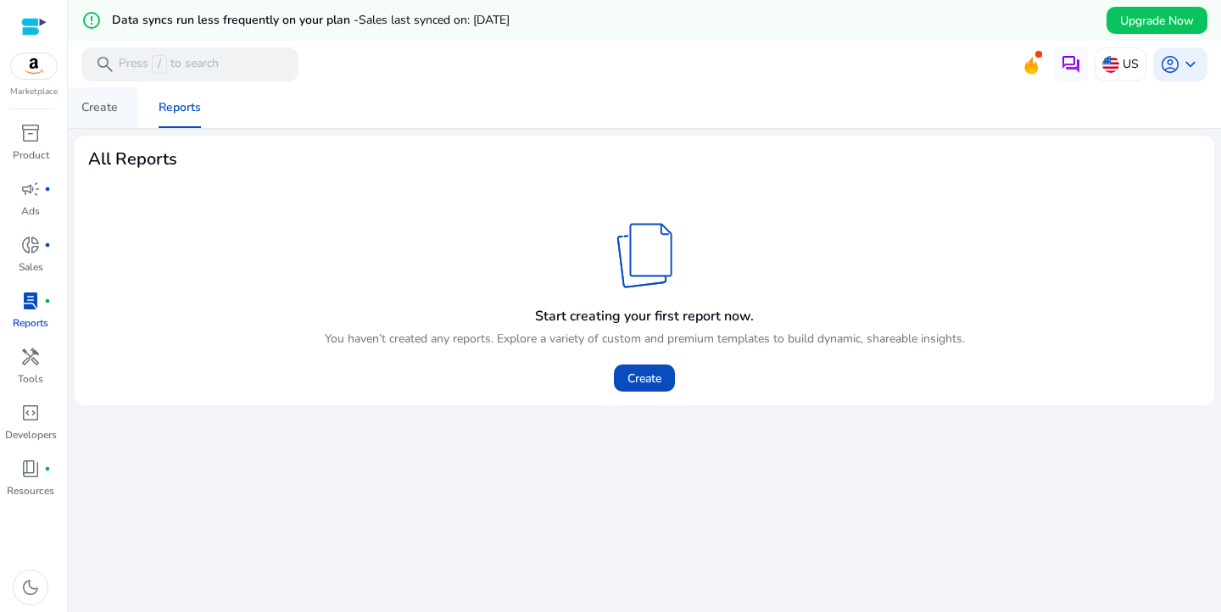
click at [107, 106] on div "Create" at bounding box center [99, 108] width 36 height 12
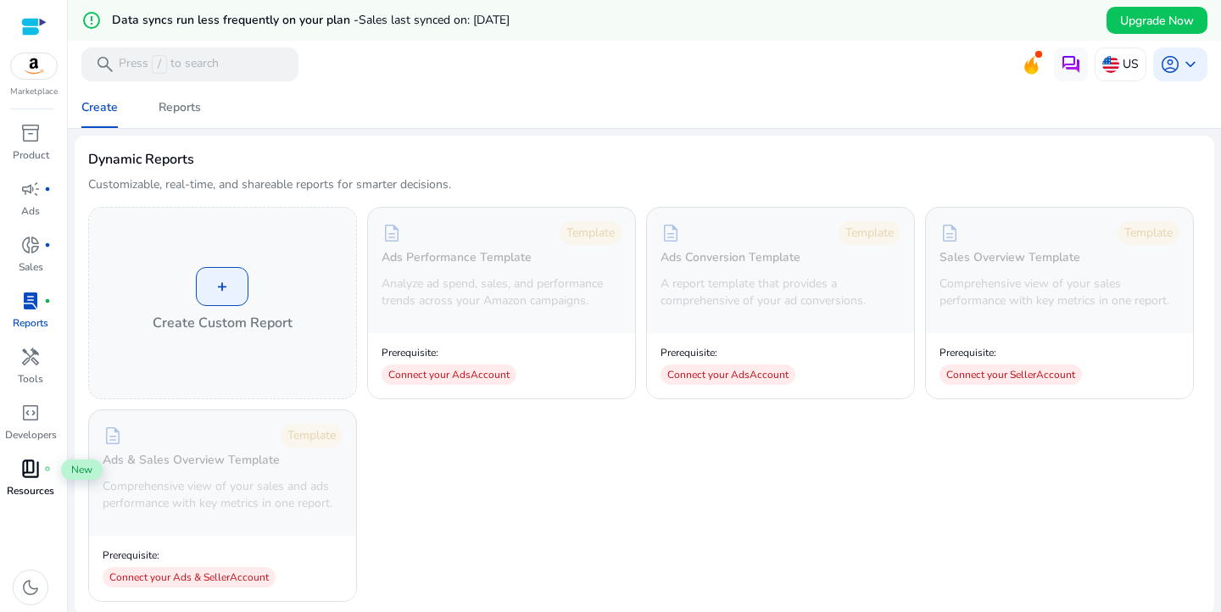
click at [49, 472] on span "fiber_manual_record" at bounding box center [47, 468] width 7 height 7
